Goal: Information Seeking & Learning: Find specific fact

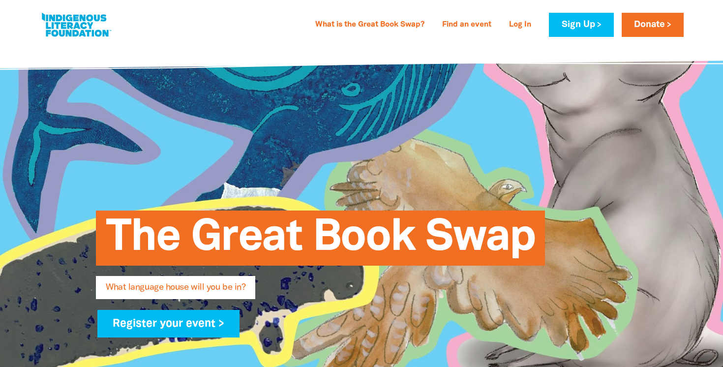
click at [518, 30] on link "Log In" at bounding box center [520, 25] width 34 height 16
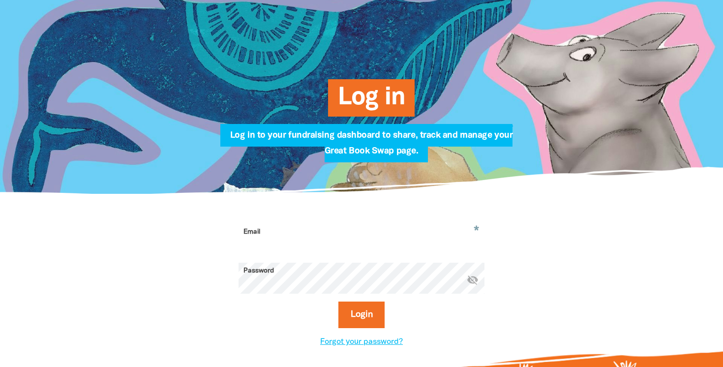
scroll to position [95, 0]
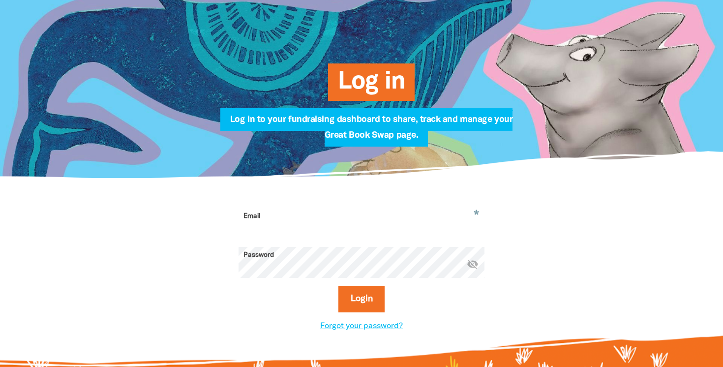
click at [322, 230] on input "Email" at bounding box center [361, 223] width 246 height 31
type input "kdoherty@stanorlane.catholic.edu.au"
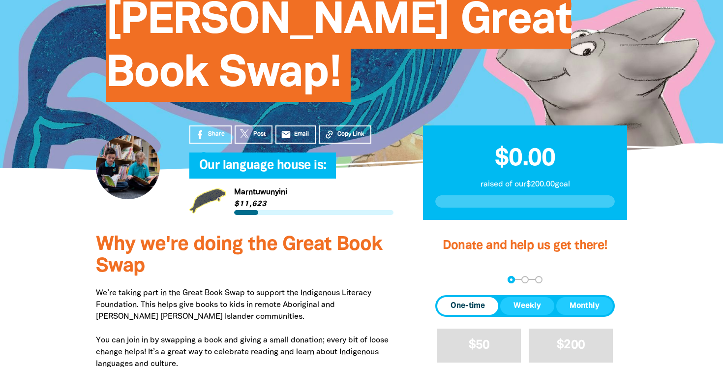
scroll to position [177, 0]
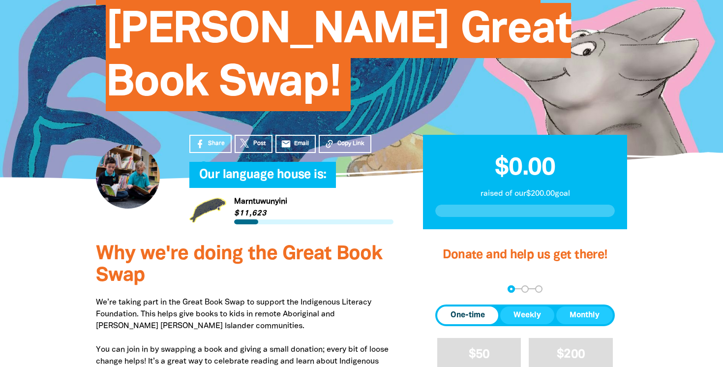
click at [208, 205] on link "Link to Marntuwunyini" at bounding box center [291, 210] width 204 height 37
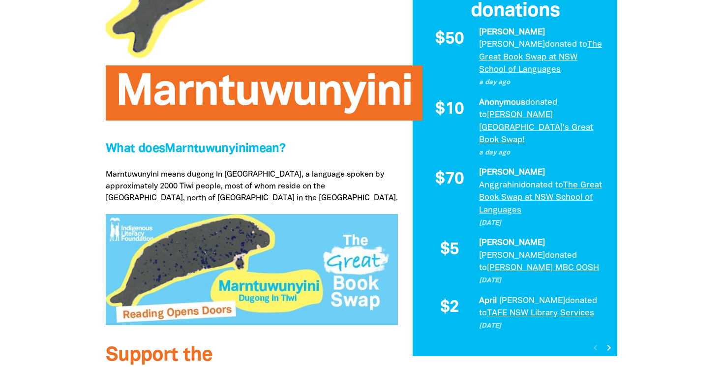
scroll to position [268, 0]
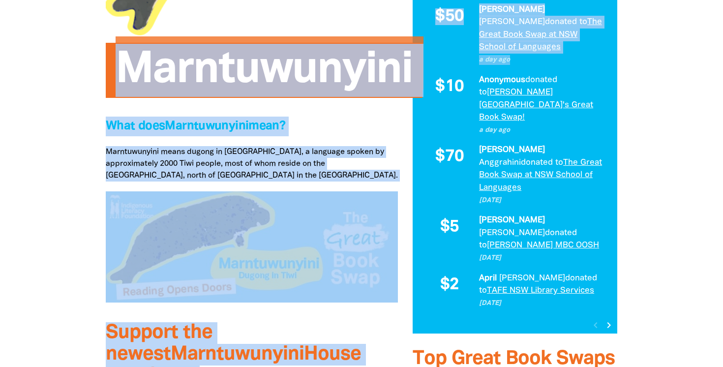
drag, startPoint x: 121, startPoint y: 78, endPoint x: 421, endPoint y: 86, distance: 299.5
click at [220, 225] on img at bounding box center [252, 246] width 292 height 111
click at [192, 161] on p "Marntuwunyini means dugong in [GEOGRAPHIC_DATA], a language spoken by approxima…" at bounding box center [252, 163] width 292 height 35
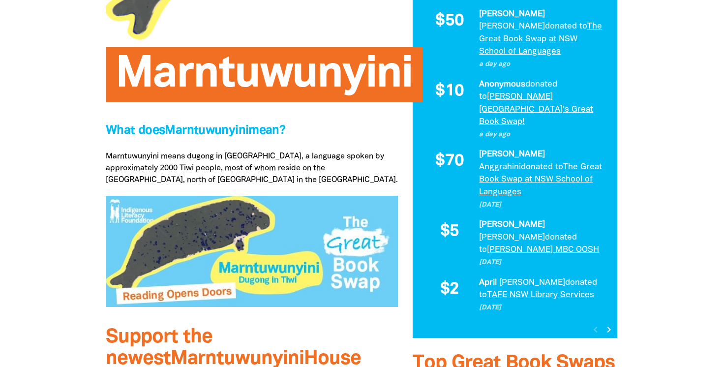
scroll to position [255, 0]
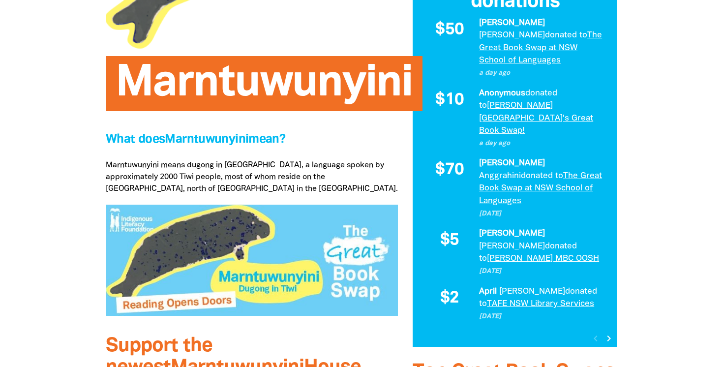
click at [177, 180] on p "Marntuwunyini means dugong in [GEOGRAPHIC_DATA], a language spoken by approxima…" at bounding box center [252, 176] width 292 height 35
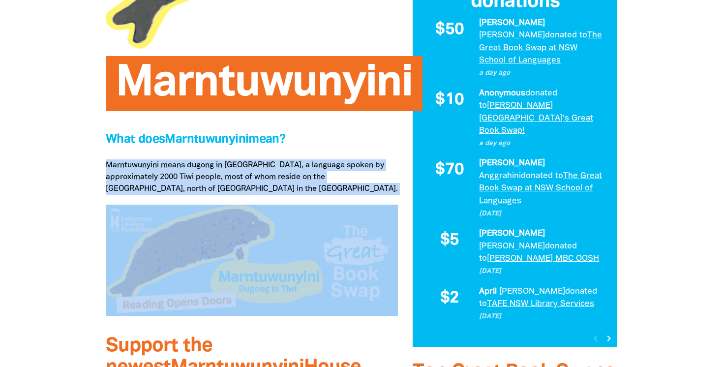
click at [177, 180] on p "Marntuwunyini means dugong in [GEOGRAPHIC_DATA], a language spoken by approxima…" at bounding box center [252, 176] width 292 height 35
copy p "Marntuwunyini means dugong in [GEOGRAPHIC_DATA], a language spoken by approxima…"
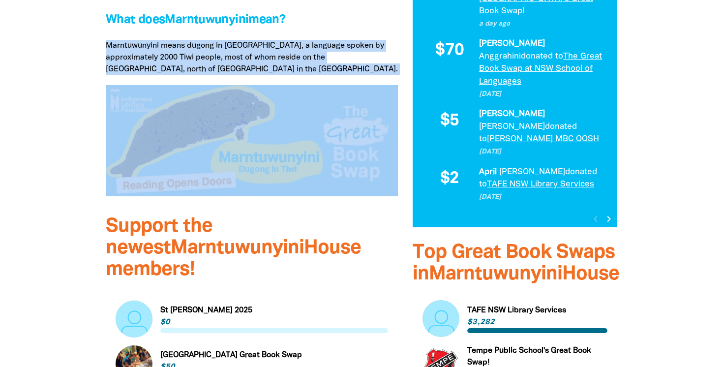
scroll to position [383, 0]
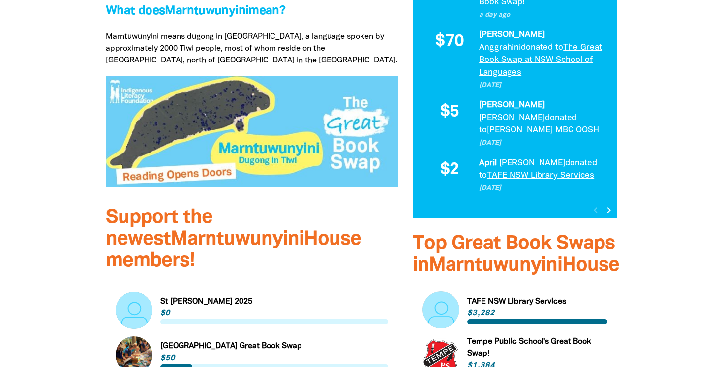
click at [197, 9] on span "What does [PERSON_NAME] mean?" at bounding box center [195, 10] width 179 height 11
copy span "Marntuwunyini"
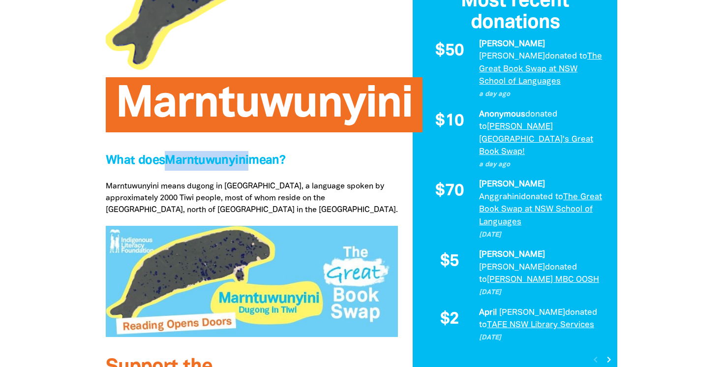
scroll to position [253, 0]
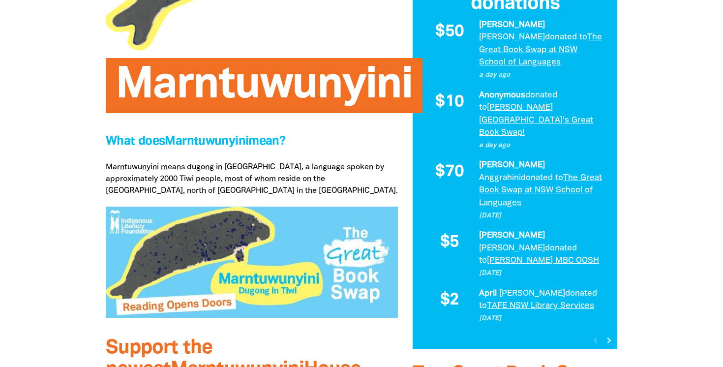
click at [159, 170] on p "Marntuwunyini means dugong in [GEOGRAPHIC_DATA], a language spoken by approxima…" at bounding box center [252, 178] width 292 height 35
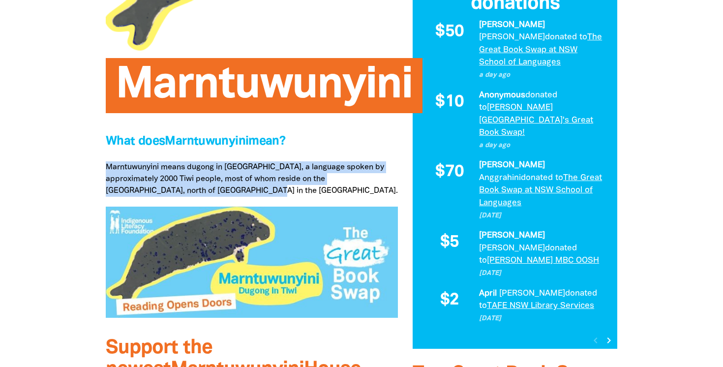
drag, startPoint x: 104, startPoint y: 165, endPoint x: 197, endPoint y: 185, distance: 95.0
copy p "Marntuwunyini means dugong in [GEOGRAPHIC_DATA], a language spoken by approxima…"
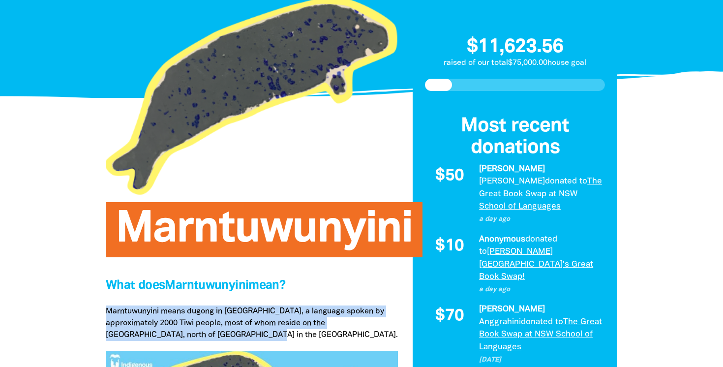
scroll to position [0, 0]
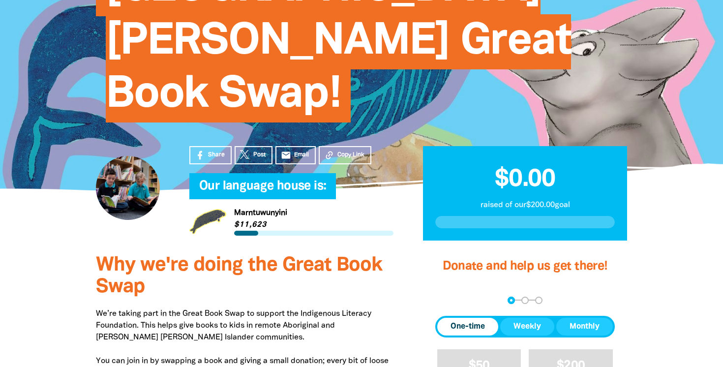
scroll to position [141, 0]
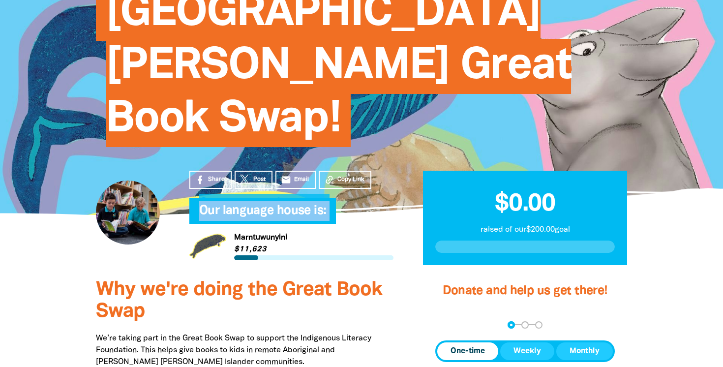
drag, startPoint x: 200, startPoint y: 207, endPoint x: 295, endPoint y: 265, distance: 111.9
click at [294, 265] on div "Share Post email Email Copy Link Our language house is:﻿ My Team Link to Marntu…" at bounding box center [291, 242] width 233 height 55
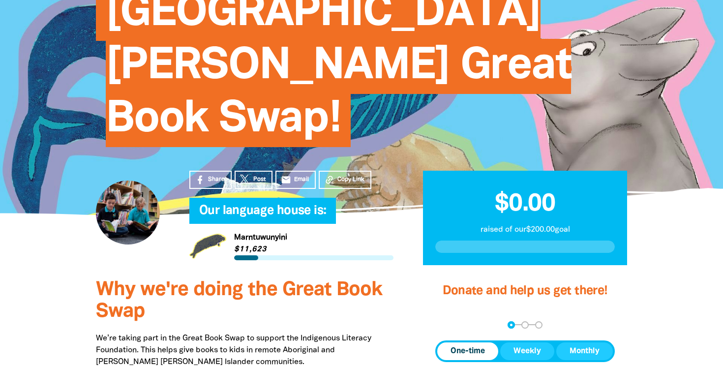
click at [295, 287] on span "Why we're doing the Great Book Swap" at bounding box center [239, 301] width 286 height 40
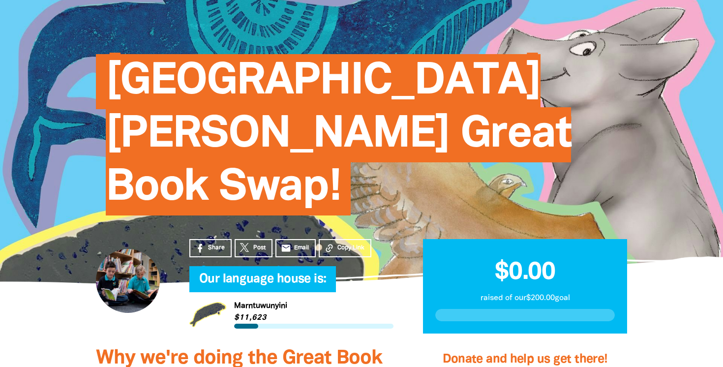
scroll to position [68, 0]
